Goal: Task Accomplishment & Management: Use online tool/utility

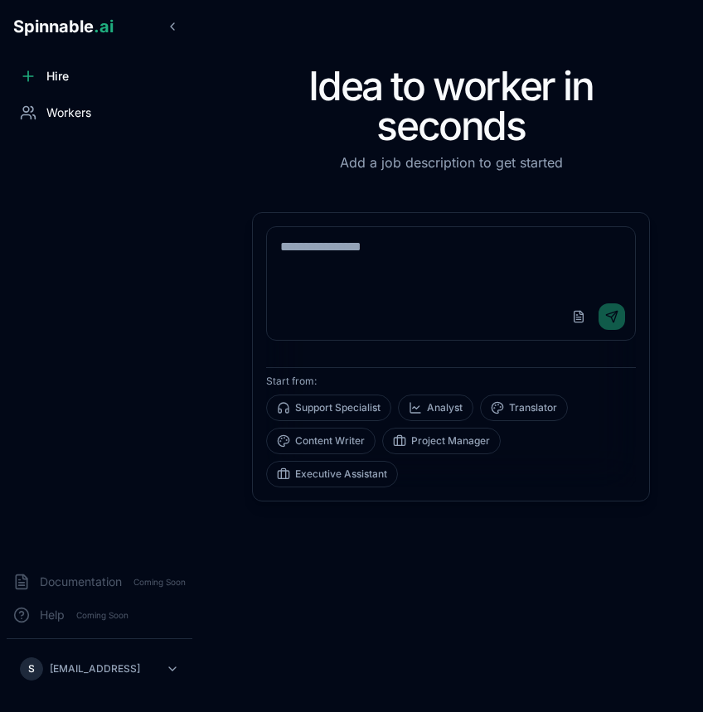
click at [55, 111] on span "Workers" at bounding box center [68, 112] width 45 height 17
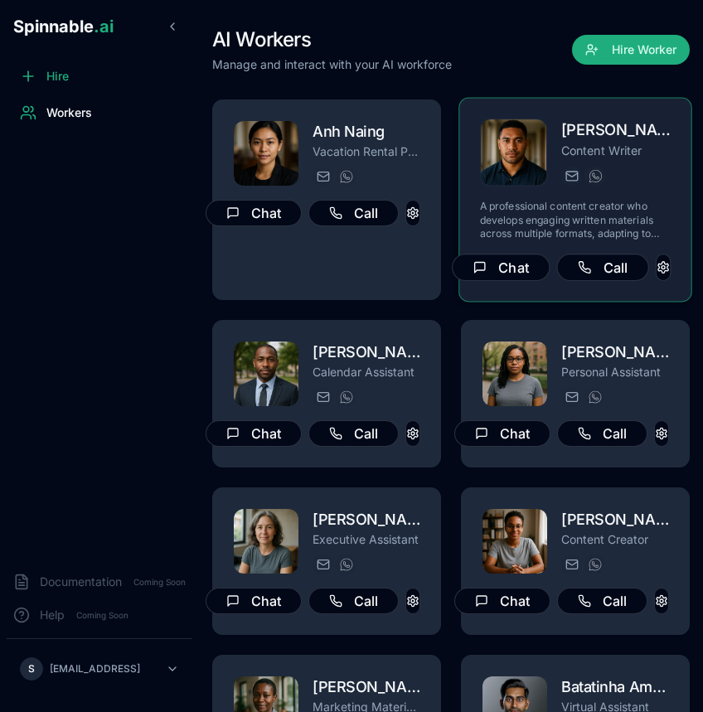
click at [580, 209] on p "A professional content creator who develops engaging written materials across m…" at bounding box center [576, 220] width 192 height 41
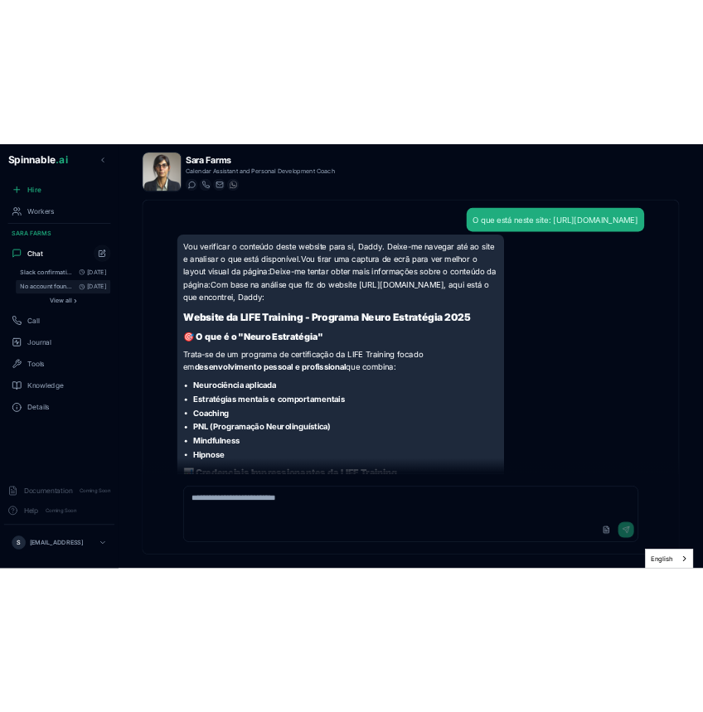
scroll to position [591, 0]
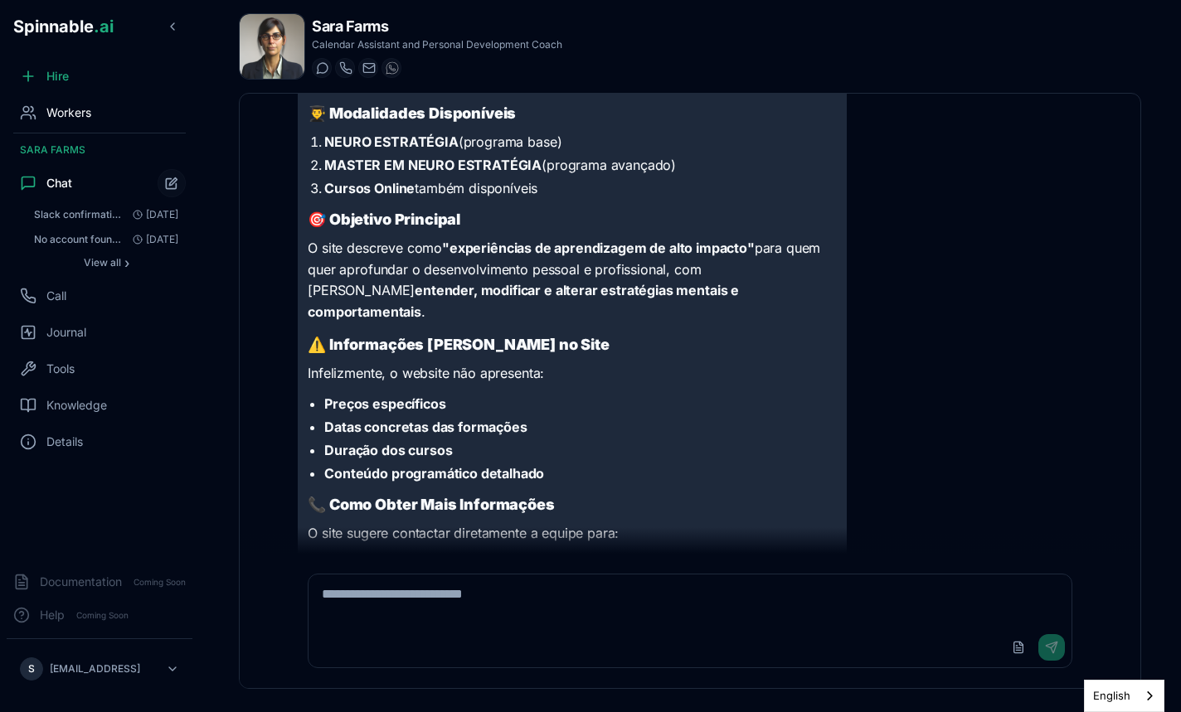
click at [100, 116] on div "Workers" at bounding box center [100, 112] width 186 height 33
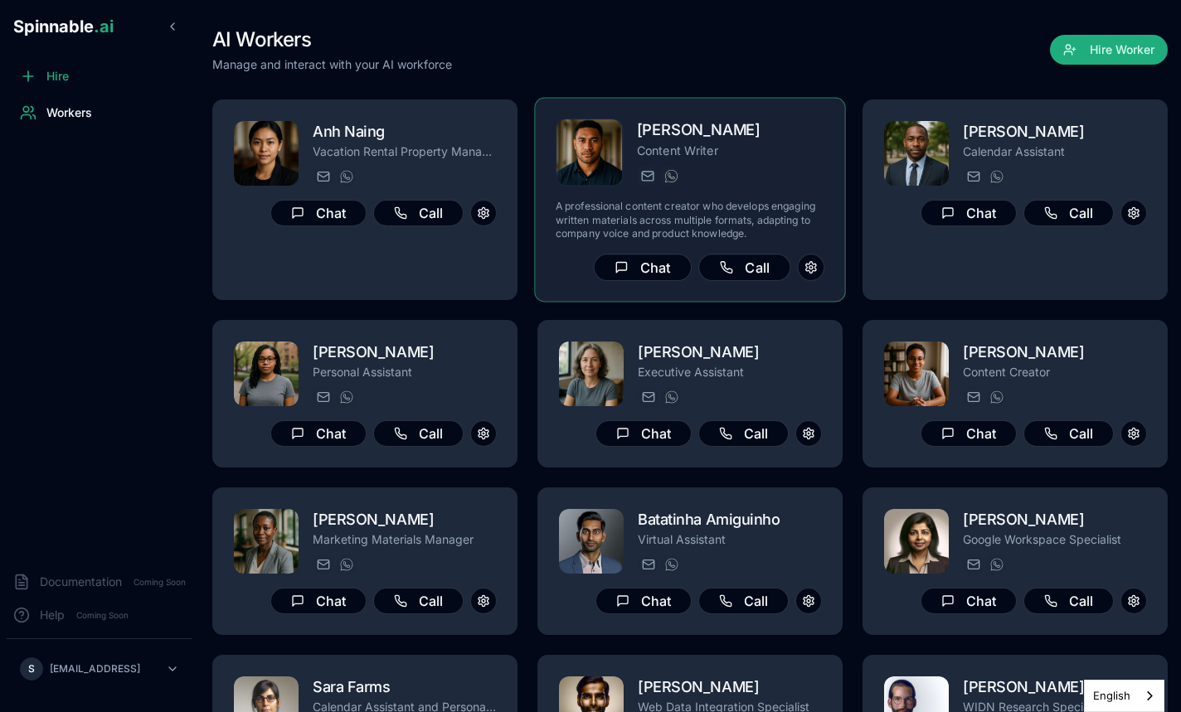
click at [745, 170] on div "axel.tanaka@getspinnable.ai +351 915 743 953" at bounding box center [730, 176] width 187 height 20
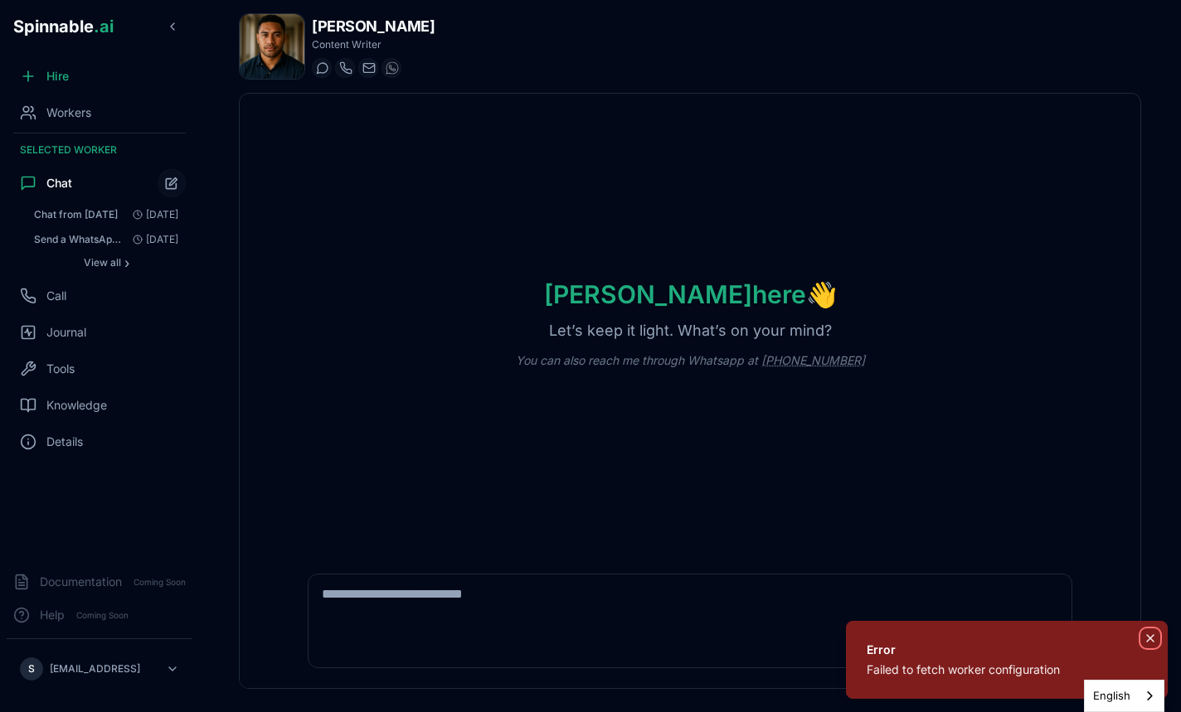
click at [1151, 637] on icon "Notifications (F8)" at bounding box center [1150, 638] width 13 height 13
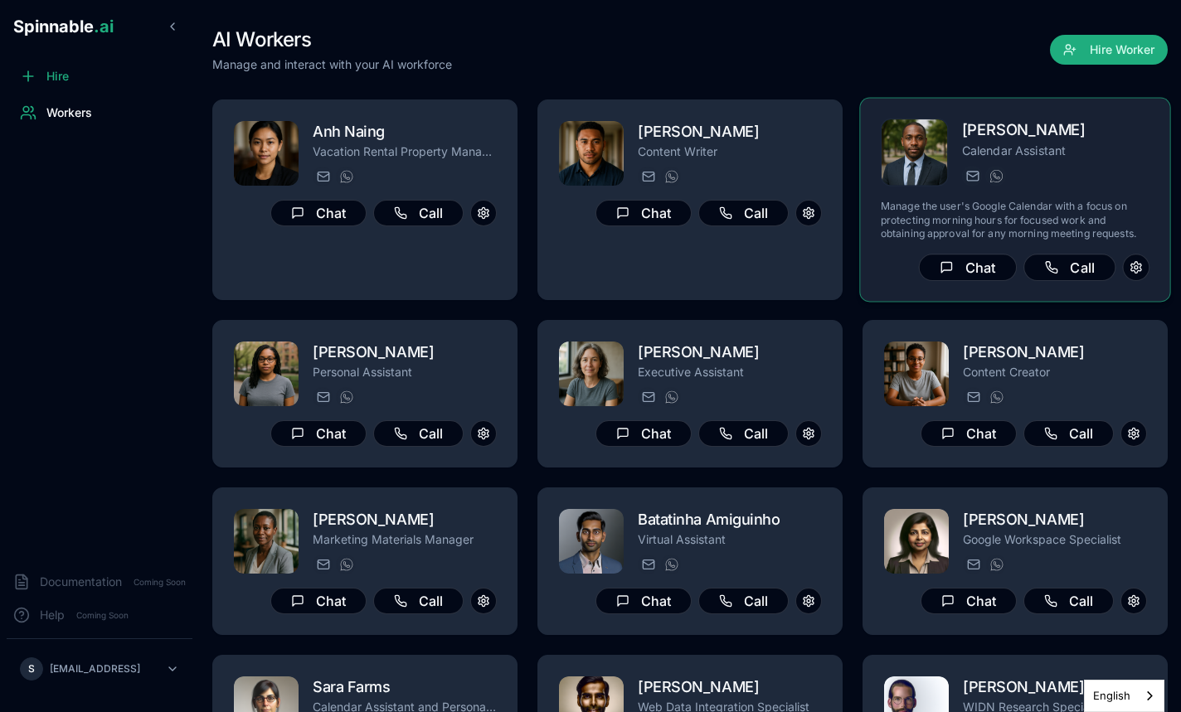
click at [974, 141] on h2 "[PERSON_NAME]" at bounding box center [1055, 131] width 187 height 24
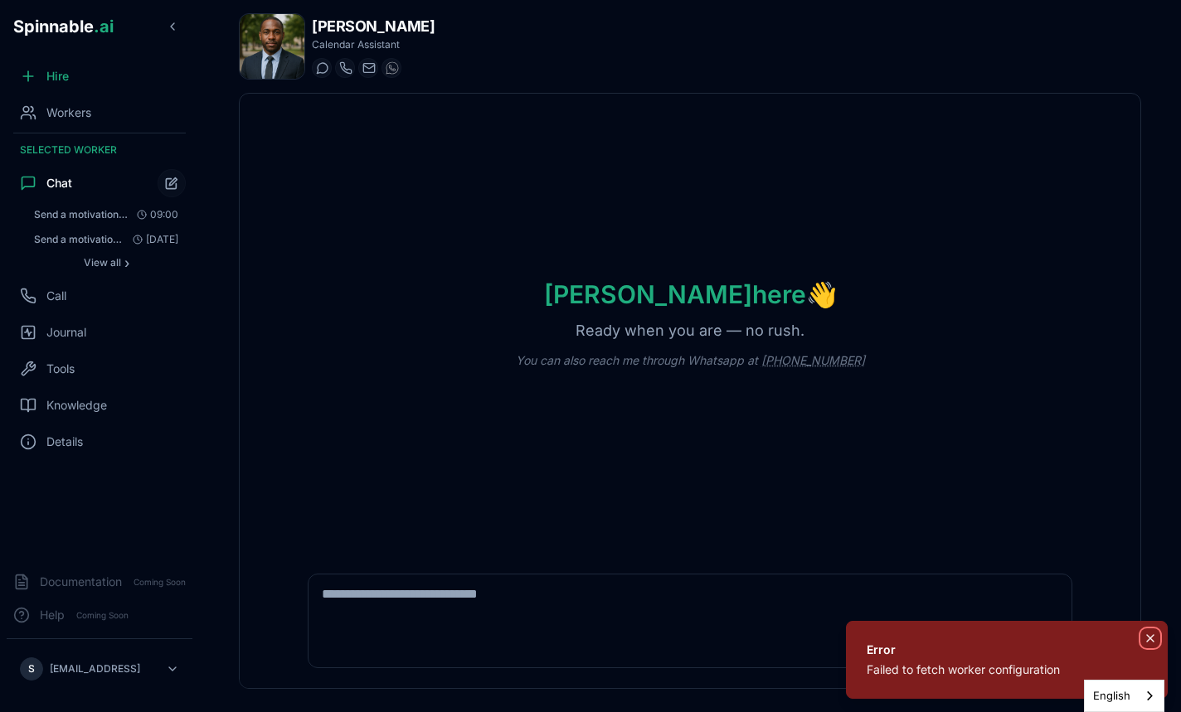
click at [1153, 634] on icon "Notifications (F8)" at bounding box center [1150, 638] width 13 height 13
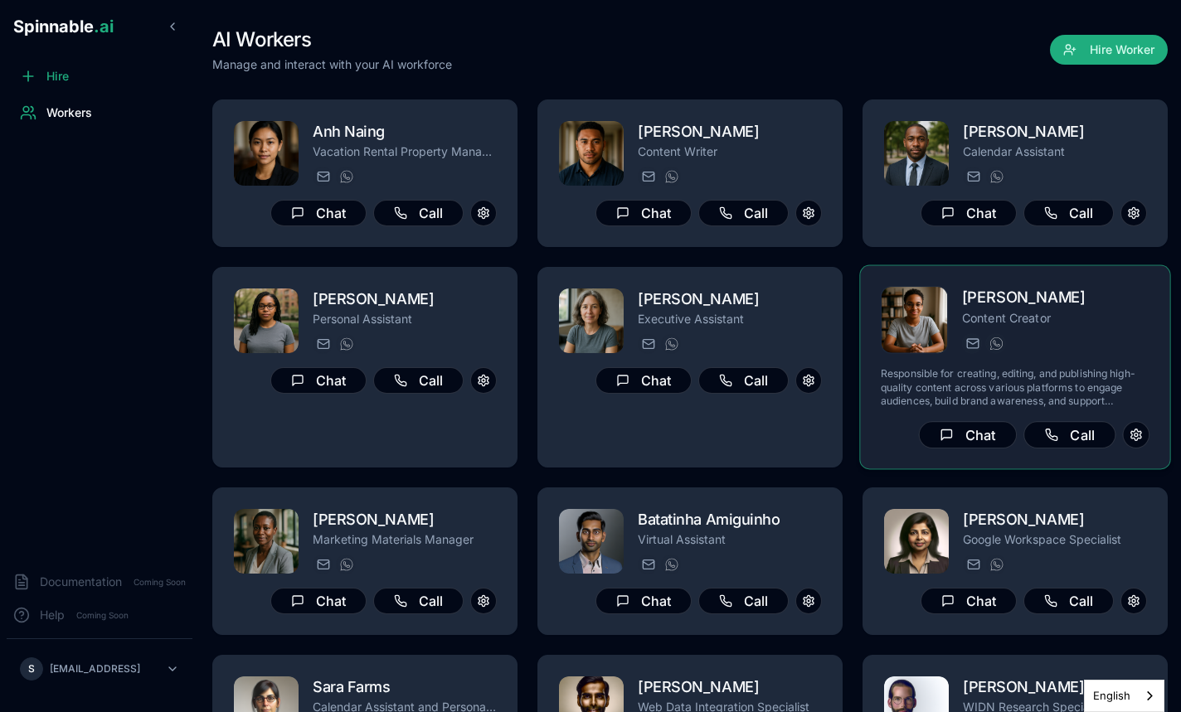
click at [1018, 331] on div "Rachel Morgan Content Creator rachel.morgan@getspinnable.ai +351 915 743 953" at bounding box center [1055, 320] width 187 height 68
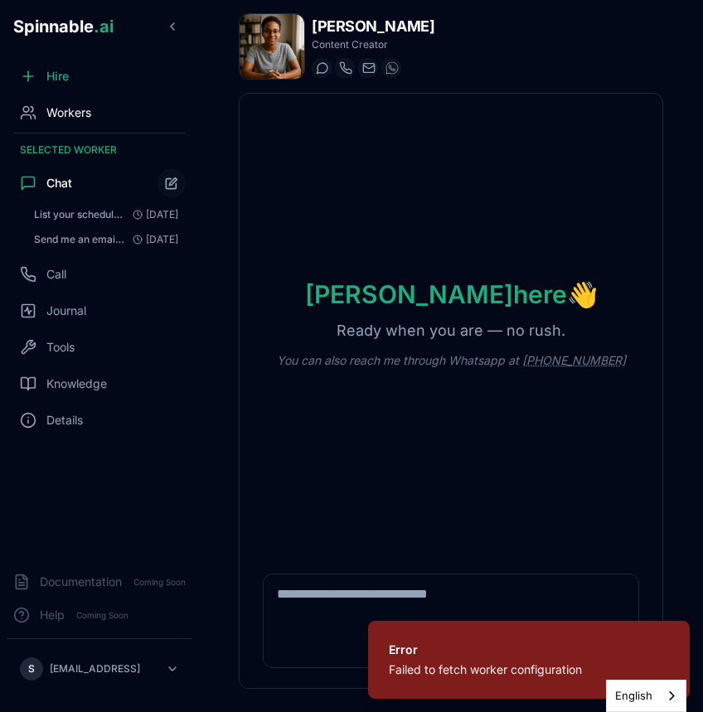
click at [66, 126] on div "Workers" at bounding box center [100, 112] width 186 height 33
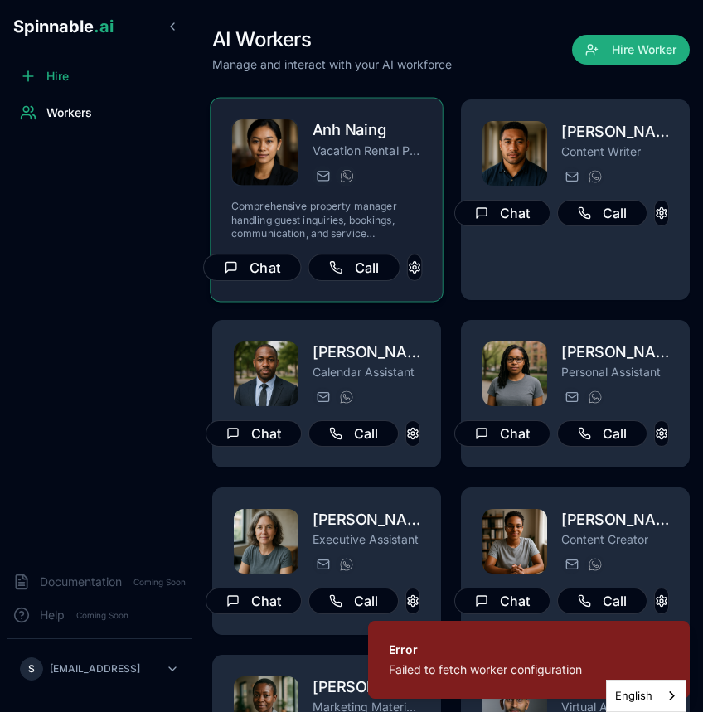
click at [334, 129] on h2 "Anh Naing" at bounding box center [368, 131] width 110 height 24
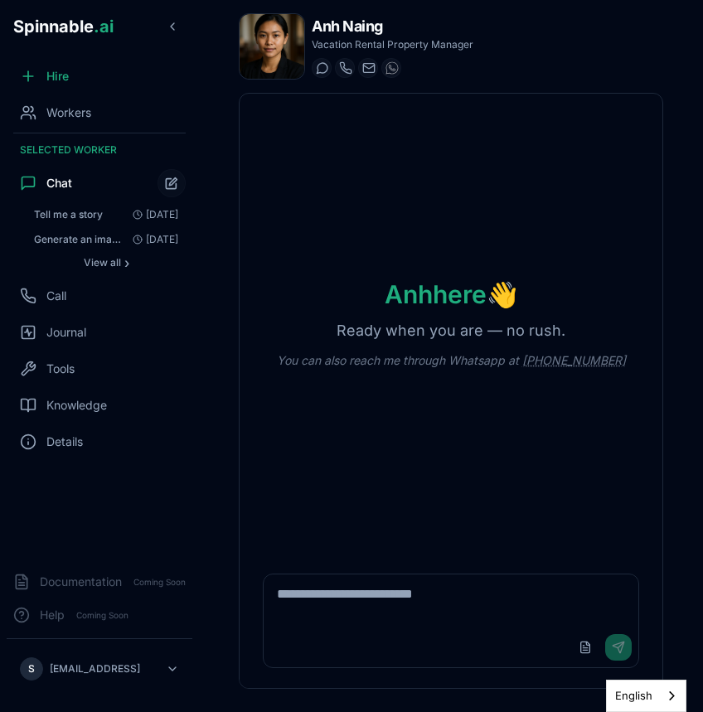
click at [470, 208] on div "Anh here 👋 Ready when you are — no rush. You can also reach me through Whatsapp…" at bounding box center [451, 324] width 423 height 460
click at [420, 606] on textarea at bounding box center [451, 601] width 375 height 53
type textarea "*****"
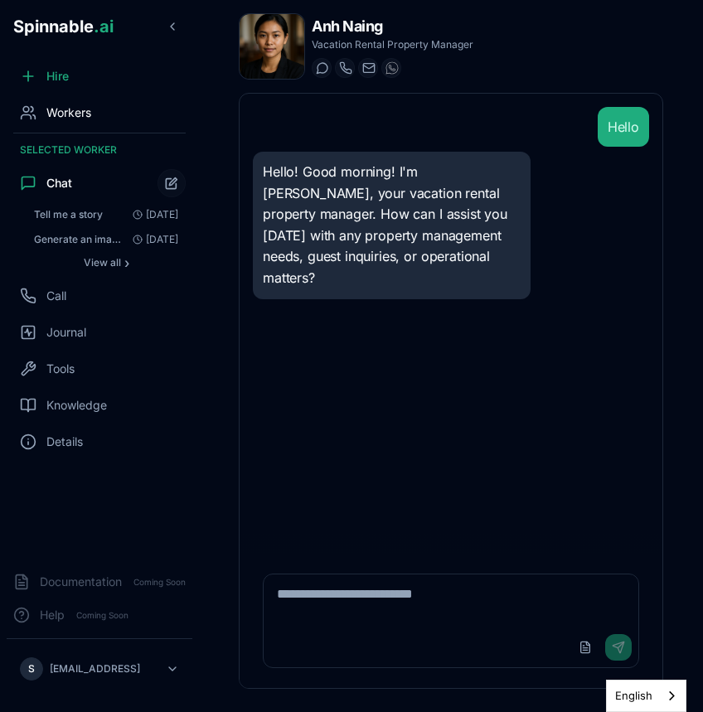
click at [71, 109] on span "Workers" at bounding box center [68, 112] width 45 height 17
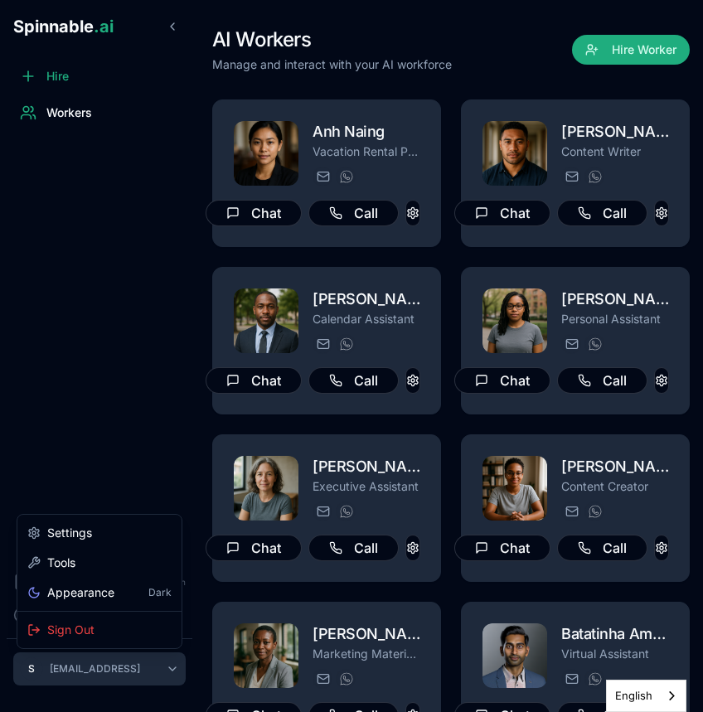
click at [153, 665] on html "Spinnable .ai Hire Workers Documentation Coming Soon Help Coming Soon S sebasti…" at bounding box center [351, 356] width 703 height 712
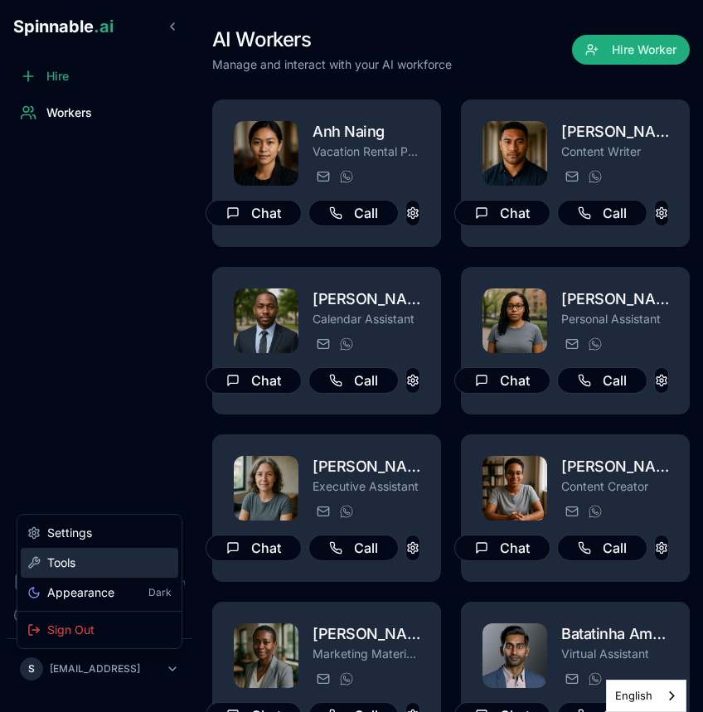
click at [122, 561] on div "Tools" at bounding box center [100, 563] width 158 height 30
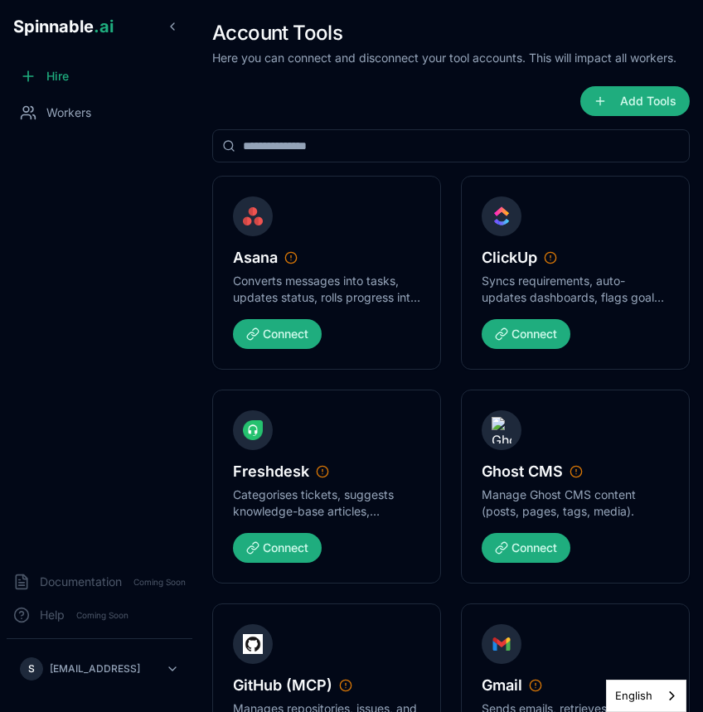
click at [445, 148] on input at bounding box center [451, 145] width 478 height 33
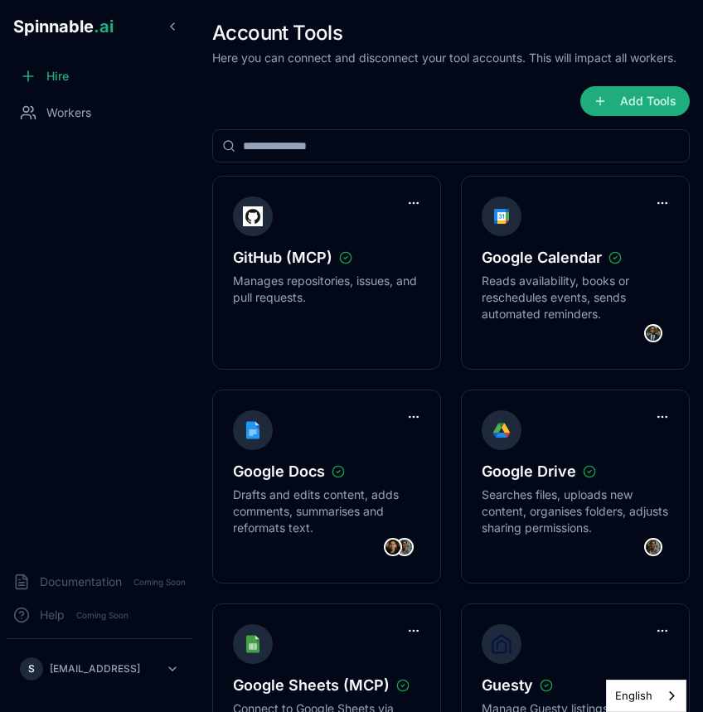
type input "*"
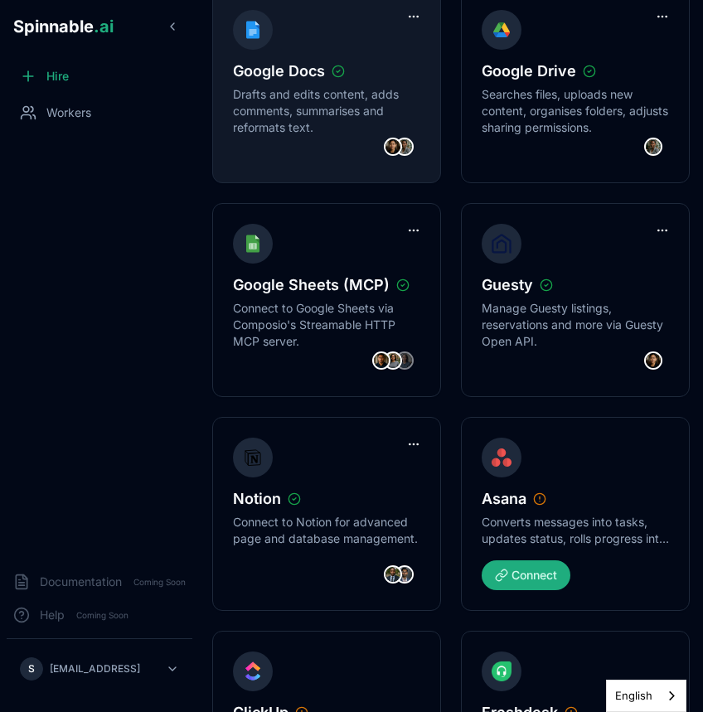
scroll to position [403, 0]
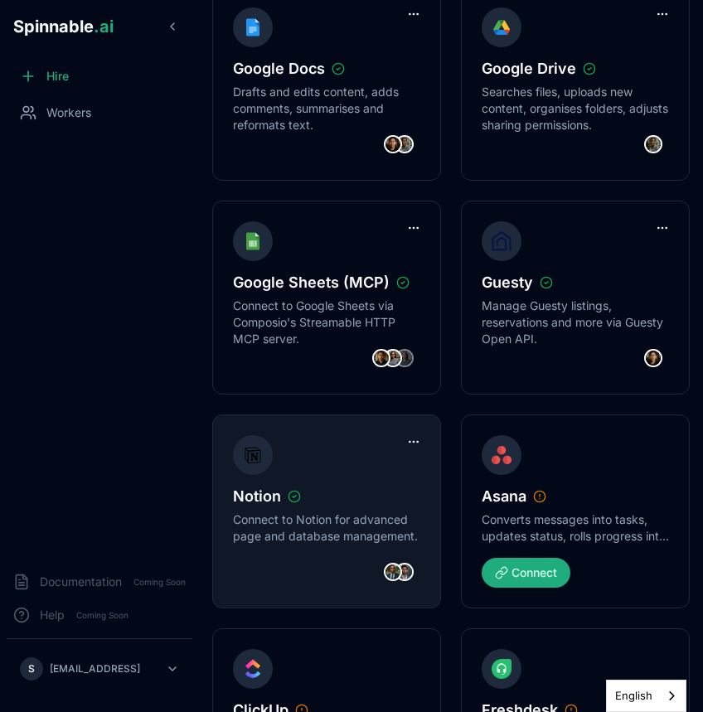
click at [403, 578] on img at bounding box center [405, 572] width 18 height 18
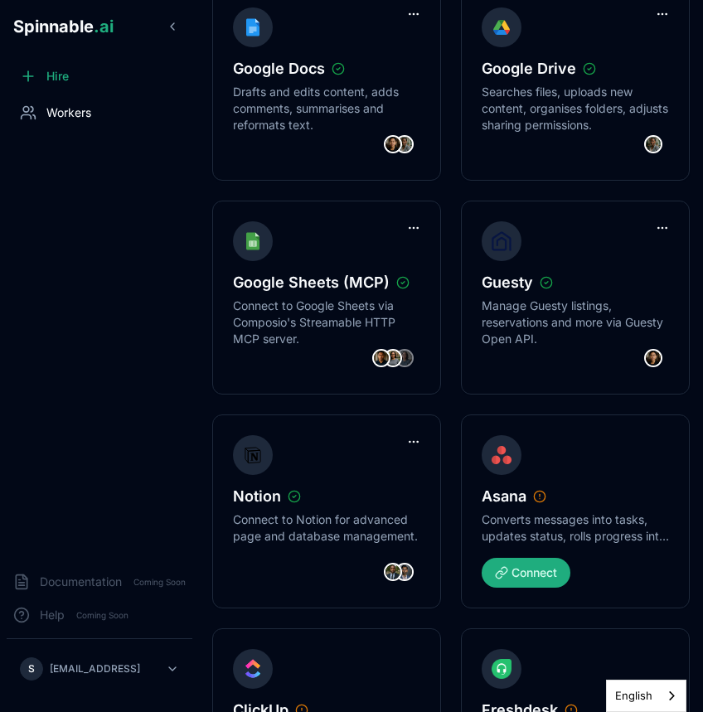
click at [75, 110] on span "Workers" at bounding box center [68, 112] width 45 height 17
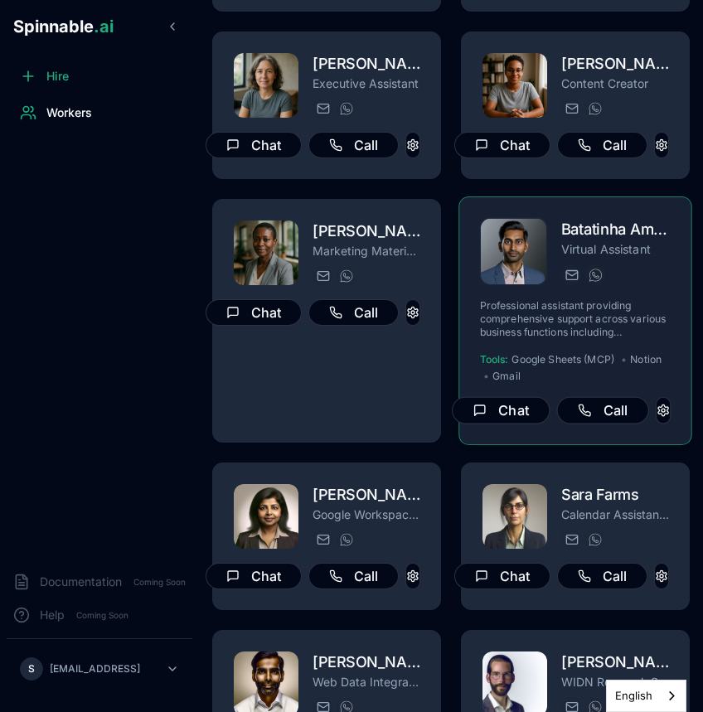
click at [537, 236] on img at bounding box center [514, 252] width 66 height 66
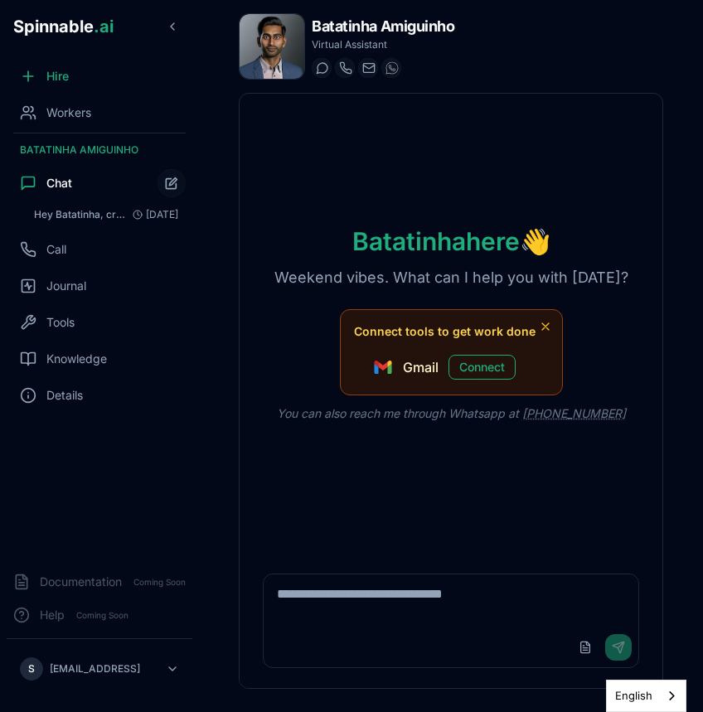
click at [63, 303] on div "Hire Workers Batatinha Amiguinho Chat Hey Batatinha, create an Excel spreadshee…" at bounding box center [99, 309] width 199 height 499
click at [64, 309] on div "Tools" at bounding box center [100, 322] width 186 height 33
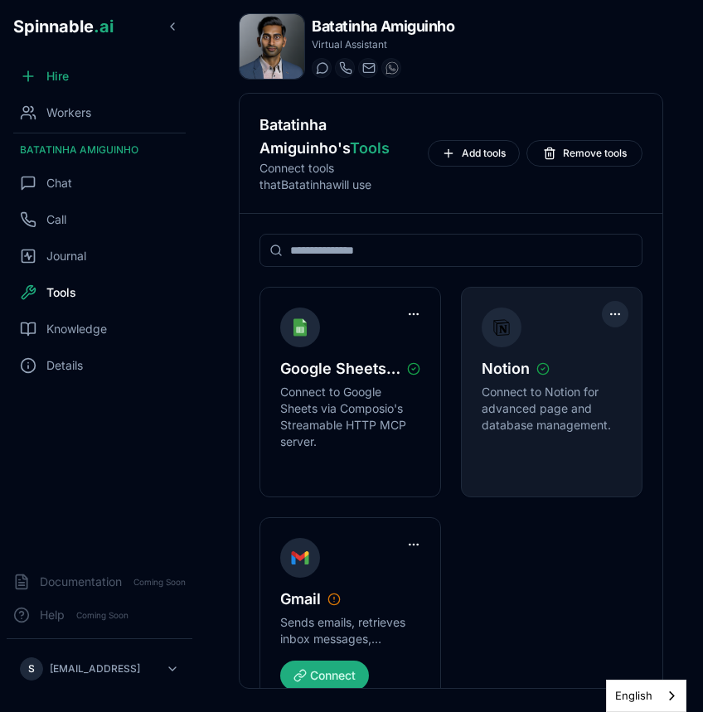
click at [613, 311] on html "Spinnable .ai Hire Workers Batatinha Amiguinho Chat Call Journal Tools Knowledg…" at bounding box center [351, 356] width 703 height 712
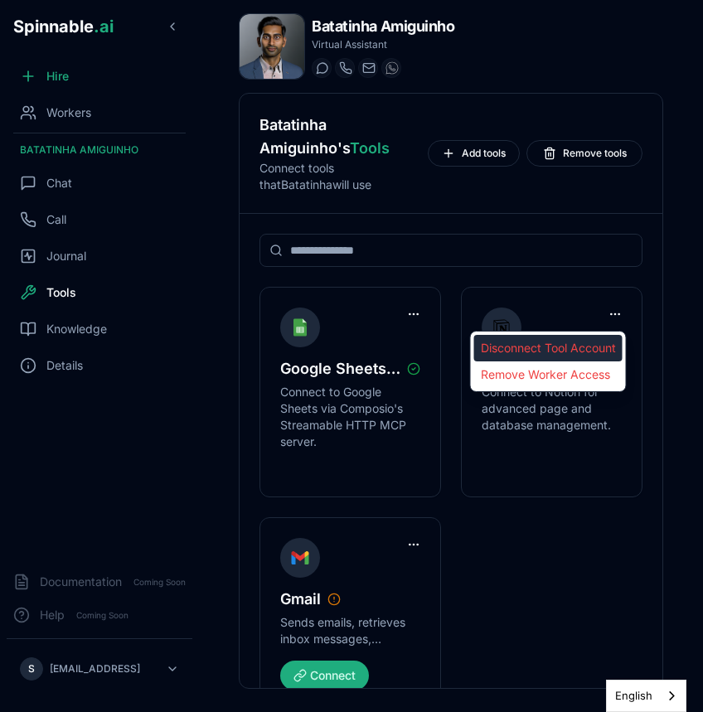
click at [612, 352] on div "Disconnect Tool Account" at bounding box center [548, 348] width 148 height 27
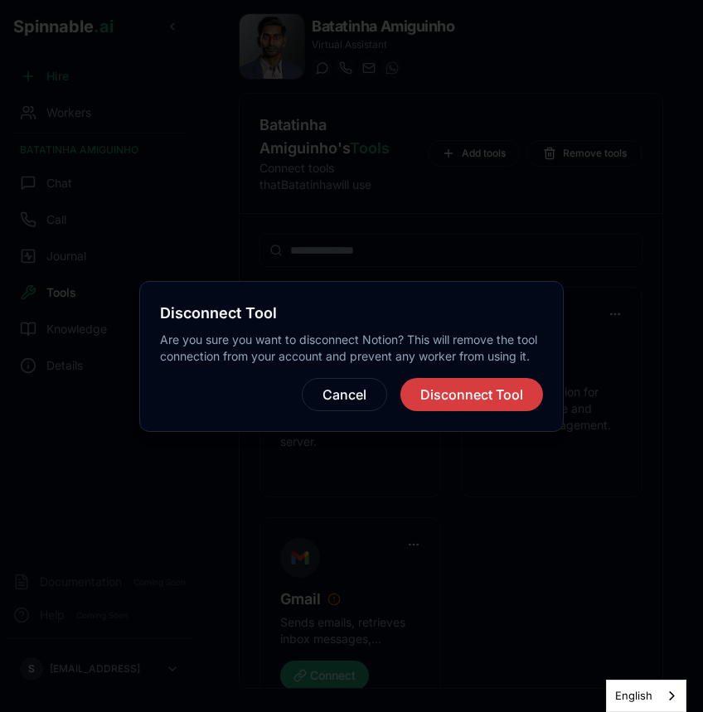
click at [466, 392] on button "Disconnect Tool" at bounding box center [472, 394] width 143 height 33
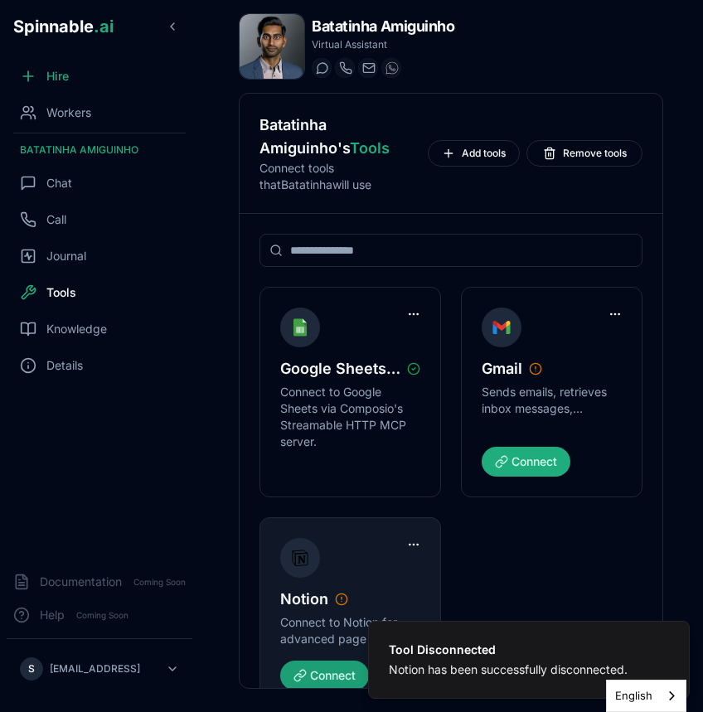
click at [333, 679] on button "Connect" at bounding box center [324, 676] width 89 height 30
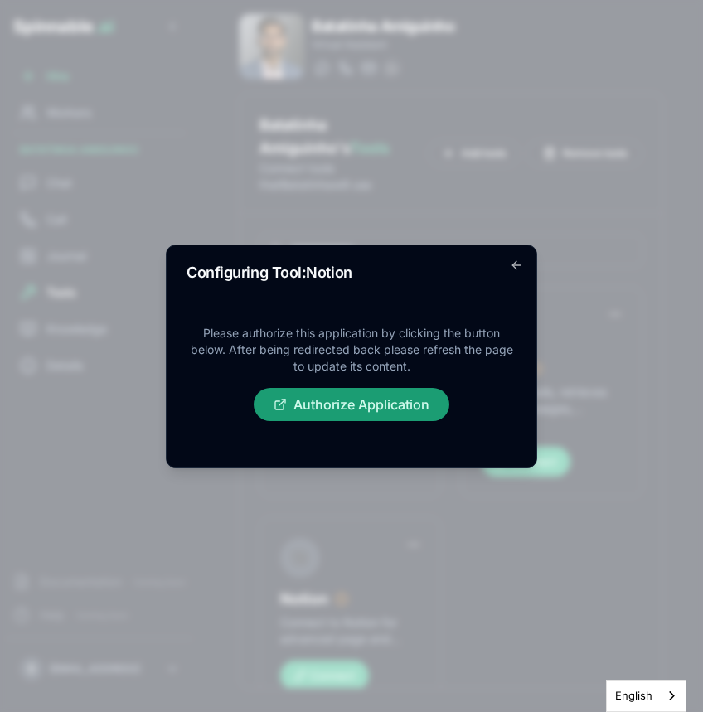
click at [430, 392] on button "Authorize Application" at bounding box center [352, 404] width 196 height 33
click at [517, 256] on div "Configuring Tool: Notion Please authorize this application by clicking the butt…" at bounding box center [352, 357] width 372 height 224
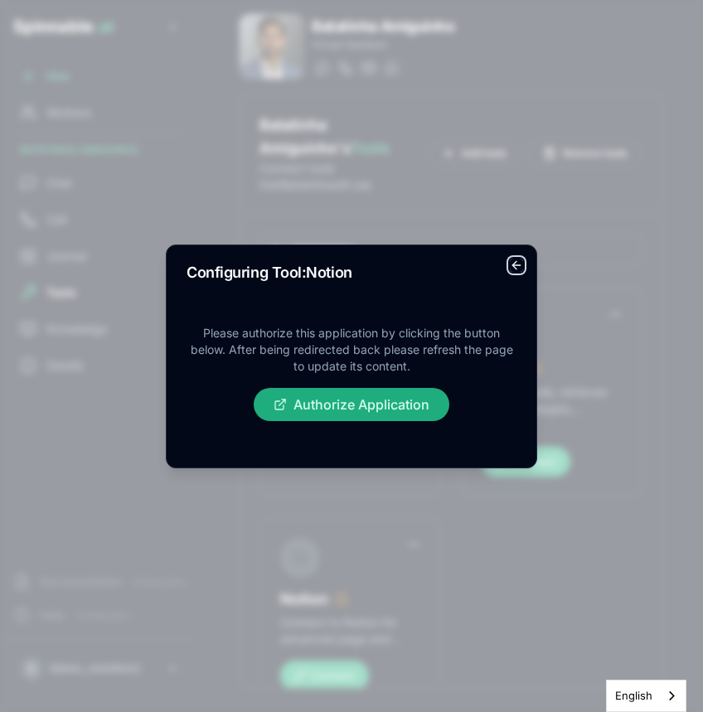
click at [517, 270] on icon "button" at bounding box center [516, 265] width 13 height 13
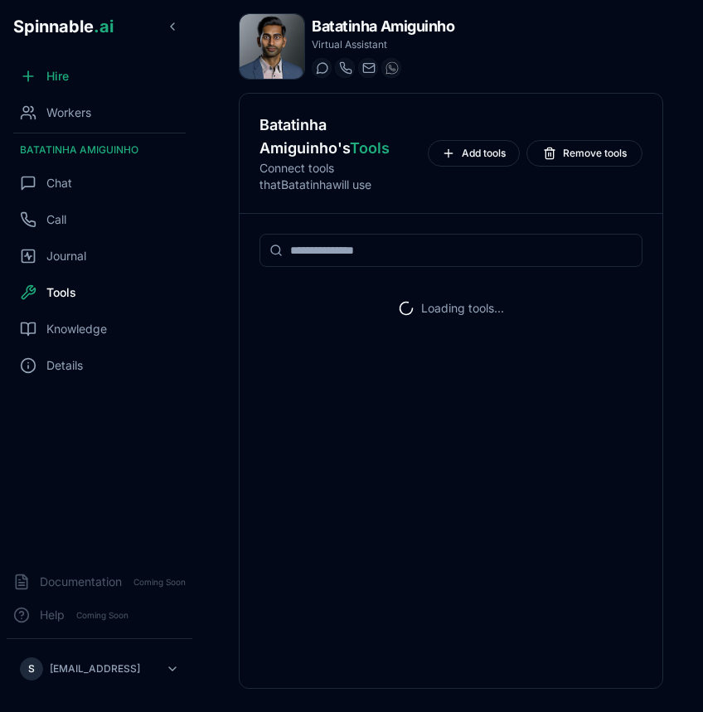
click at [430, 422] on div "Loading tools..." at bounding box center [451, 451] width 423 height 474
click at [437, 328] on div "Loading tools..." at bounding box center [451, 308] width 383 height 43
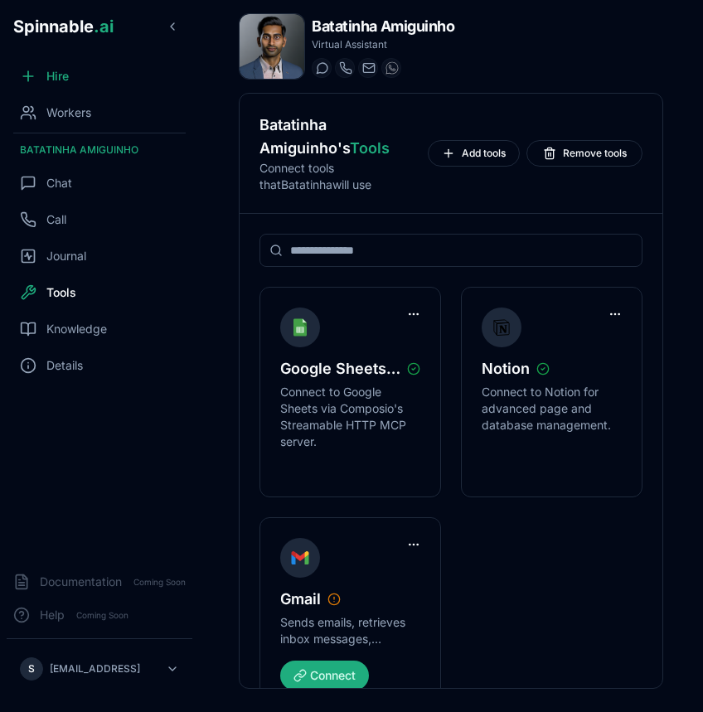
click at [69, 138] on div "Batatinha Amiguinho" at bounding box center [100, 150] width 186 height 27
click at [69, 132] on div "Hire Workers [PERSON_NAME] Chat Call Journal Tools Knowledge Details" at bounding box center [99, 309] width 199 height 499
click at [75, 119] on span "Workers" at bounding box center [68, 112] width 45 height 17
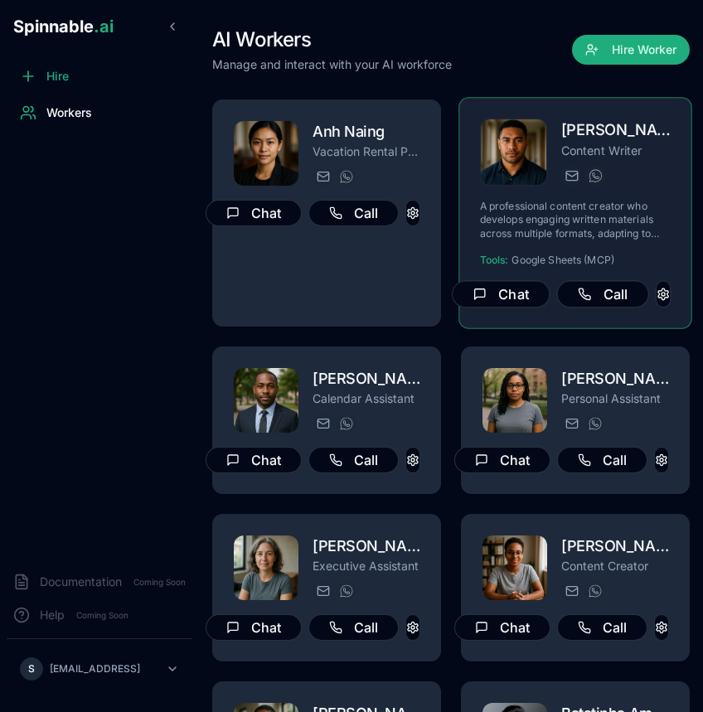
click at [576, 209] on p "A professional content creator who develops engaging written materials across m…" at bounding box center [576, 220] width 192 height 41
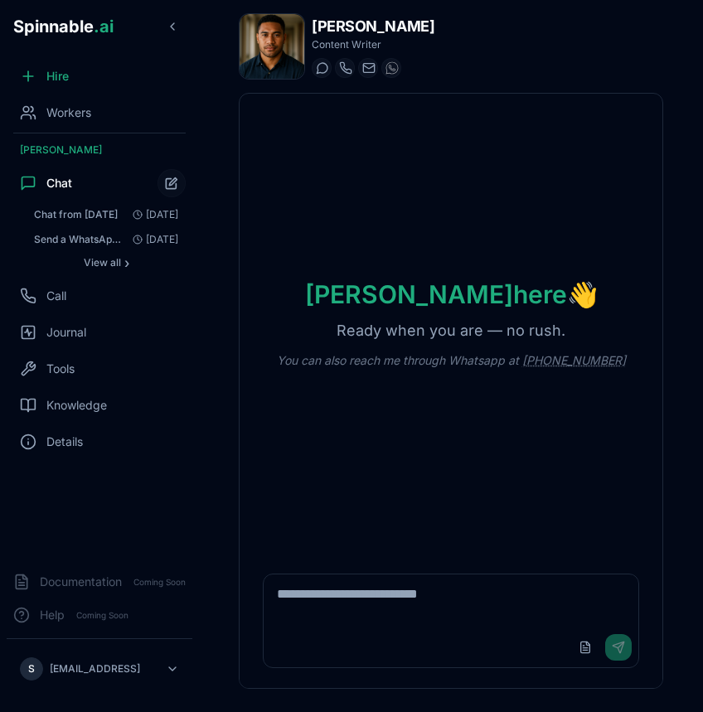
click at [384, 610] on textarea at bounding box center [451, 601] width 375 height 53
type textarea "****"
